Goal: Browse casually

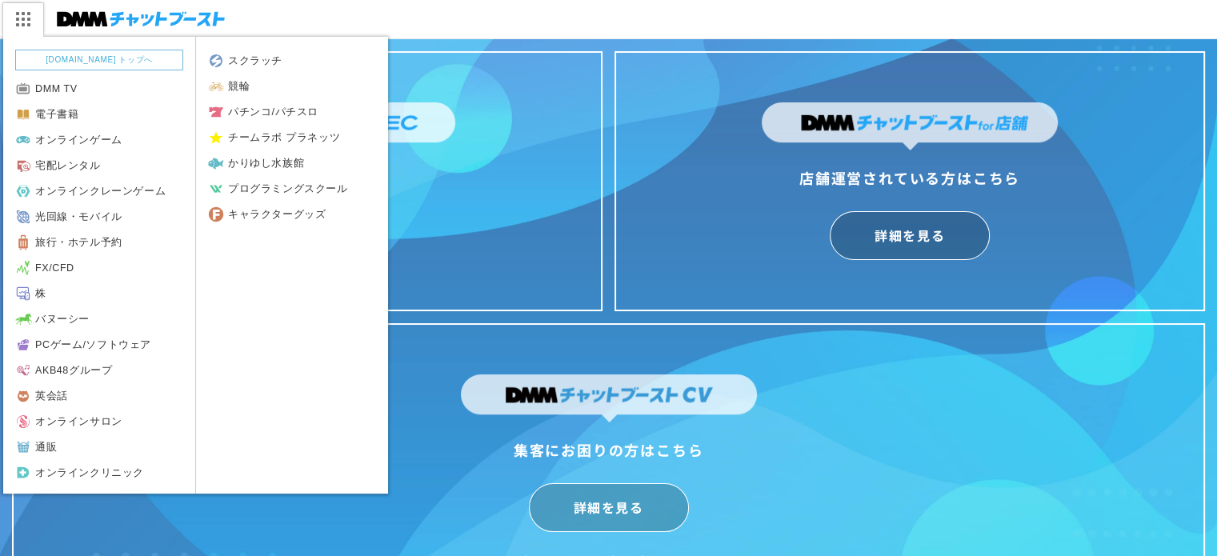
click at [29, 20] on img at bounding box center [22, 19] width 40 height 34
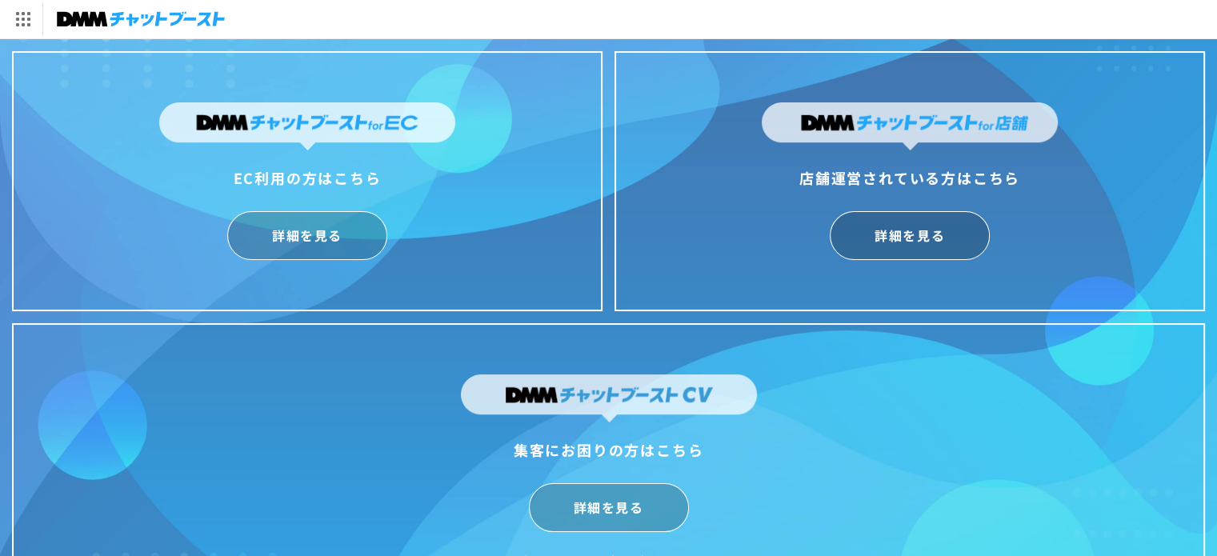
click at [74, 20] on img at bounding box center [141, 19] width 168 height 22
